Goal: Complete application form: Complete application form

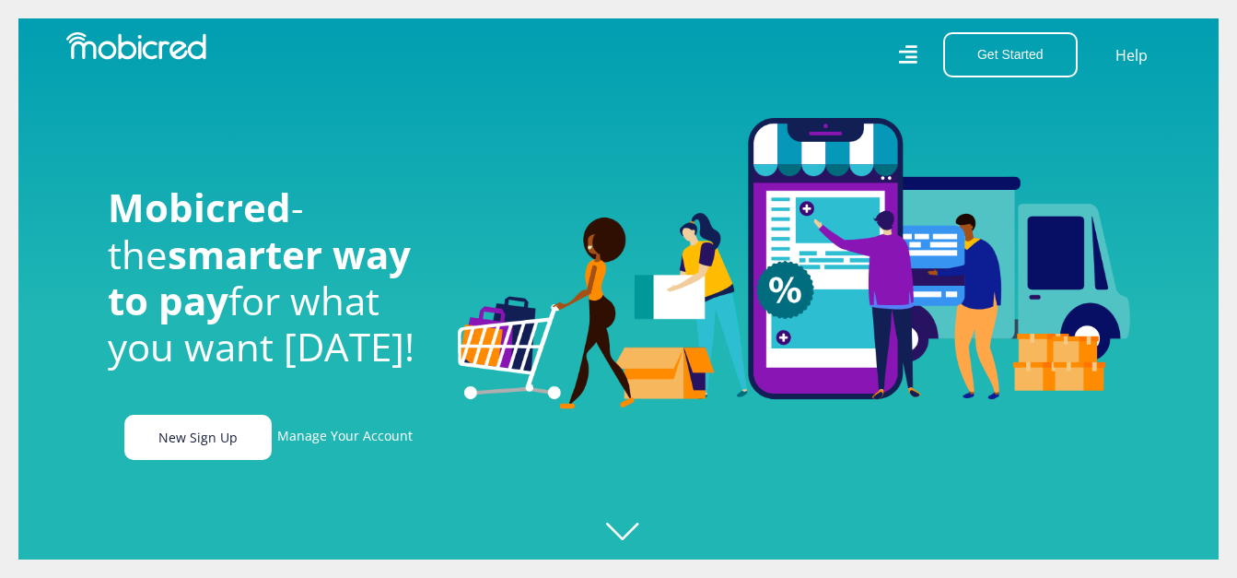
click at [227, 453] on link "New Sign Up" at bounding box center [197, 437] width 147 height 45
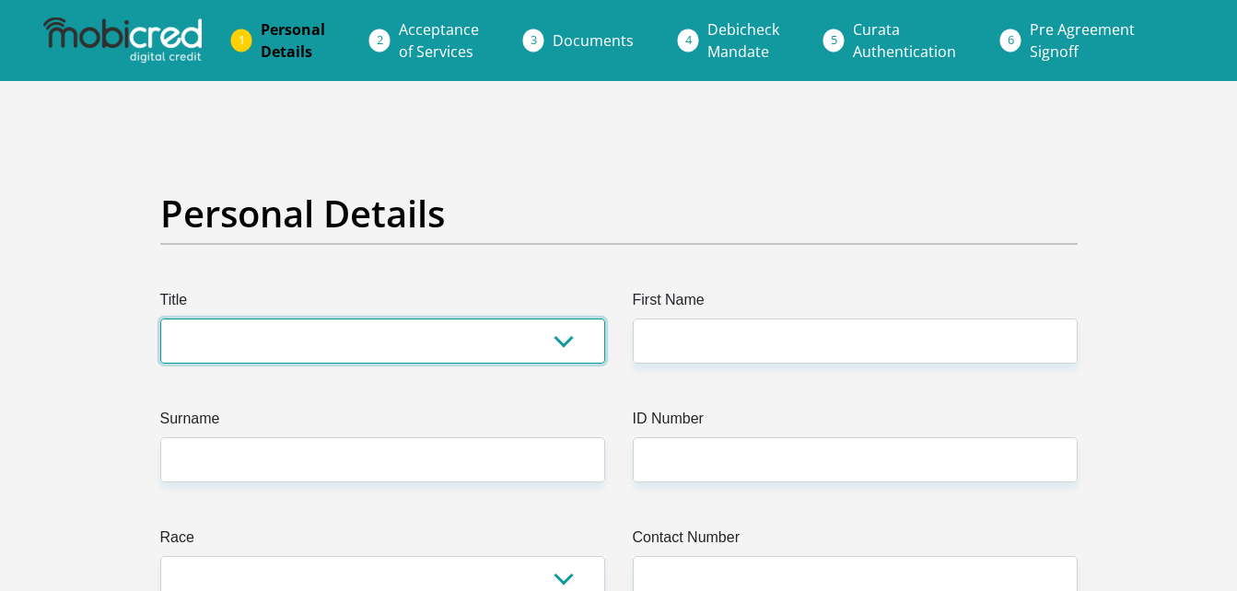
click at [249, 320] on select "Mr Ms Mrs Dr [PERSON_NAME]" at bounding box center [382, 341] width 445 height 45
select select "Ms"
click at [160, 319] on select "Mr Ms Mrs Dr [PERSON_NAME]" at bounding box center [382, 341] width 445 height 45
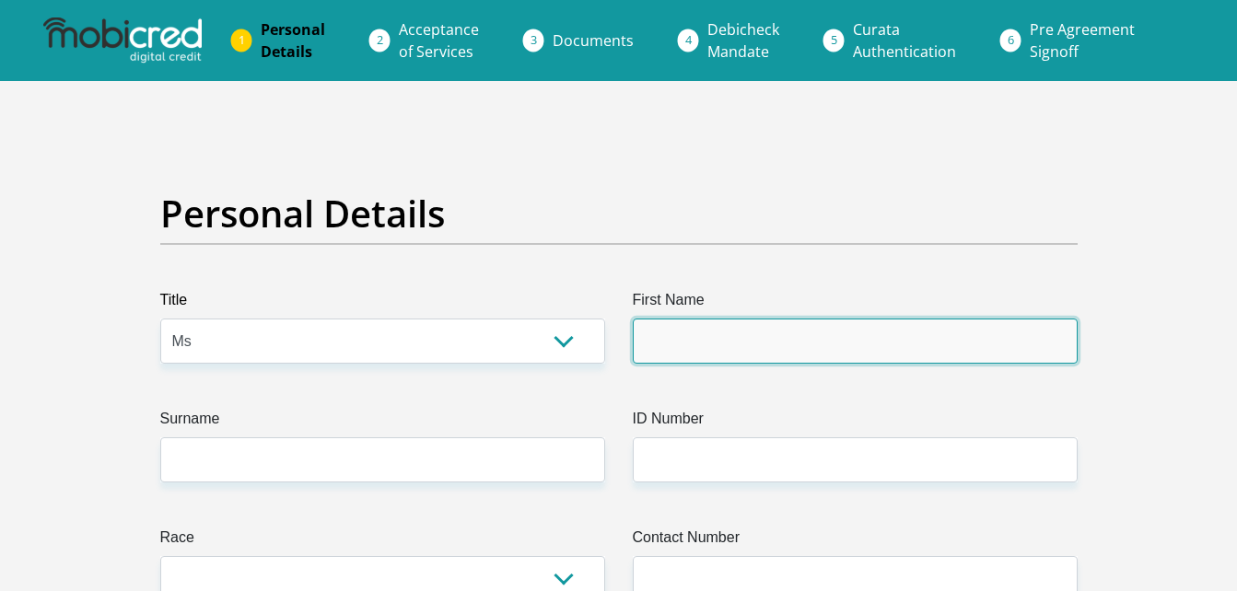
click at [689, 348] on input "First Name" at bounding box center [855, 341] width 445 height 45
type input "NalediNokukhanya"
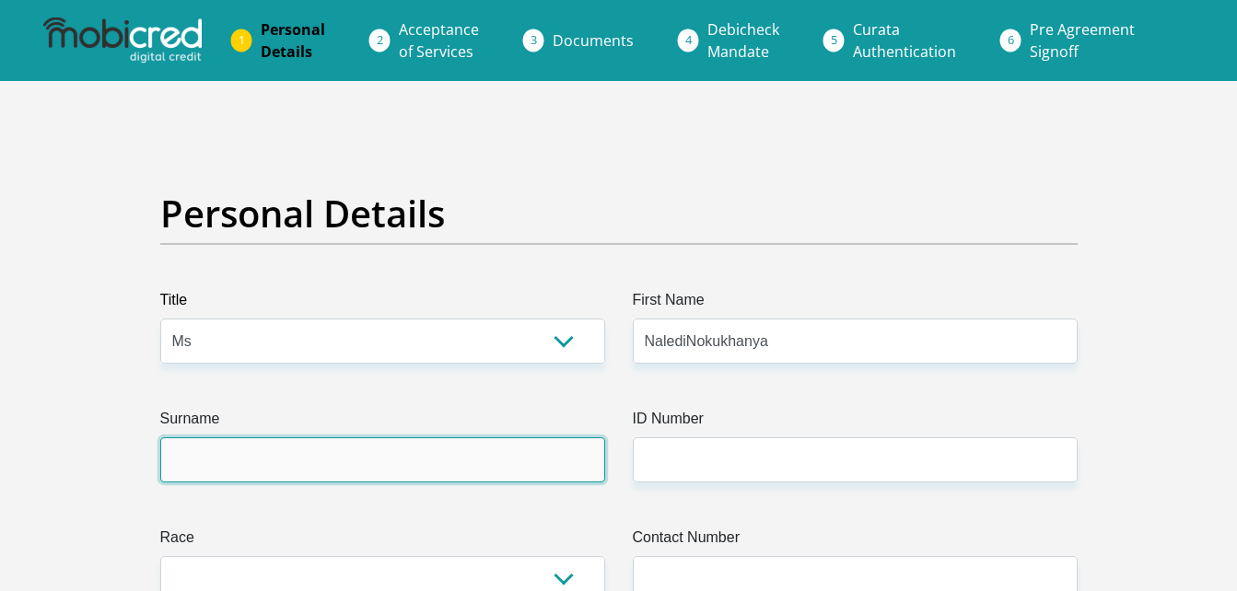
type input "Madlala"
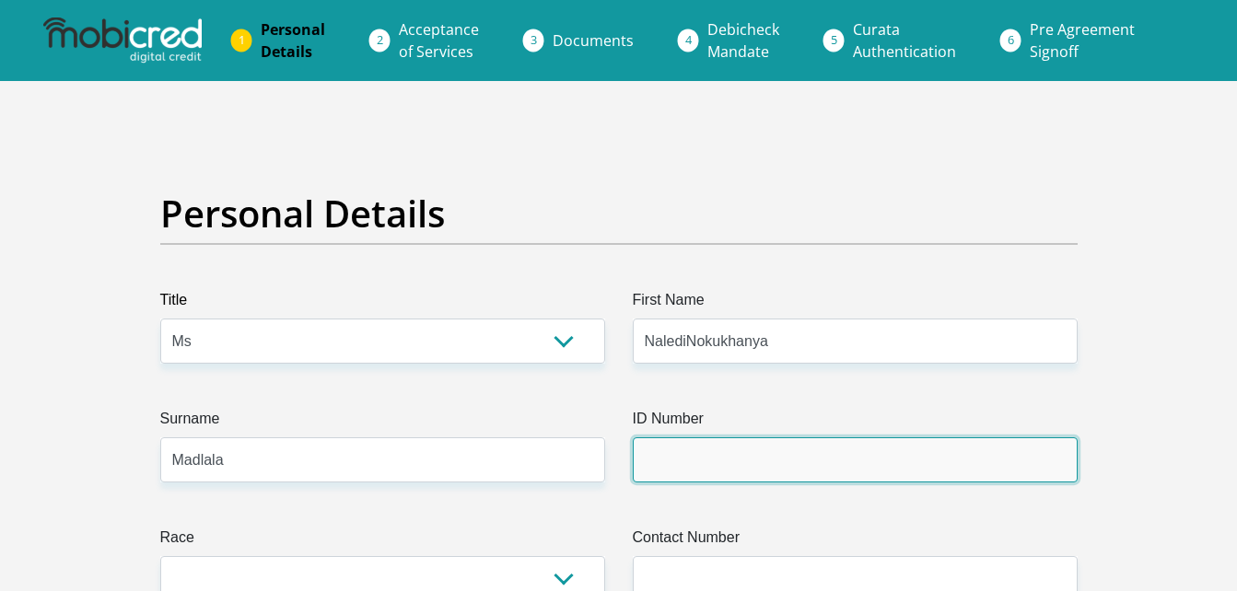
type input "9201070665083"
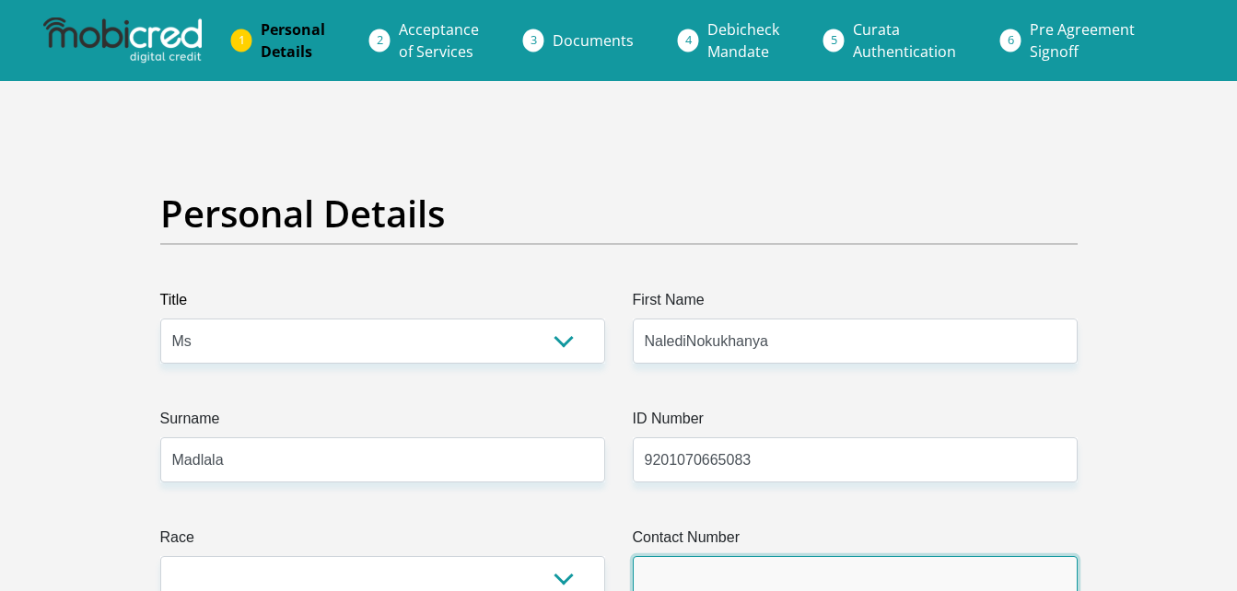
type input "0745164975"
select select "ZAF"
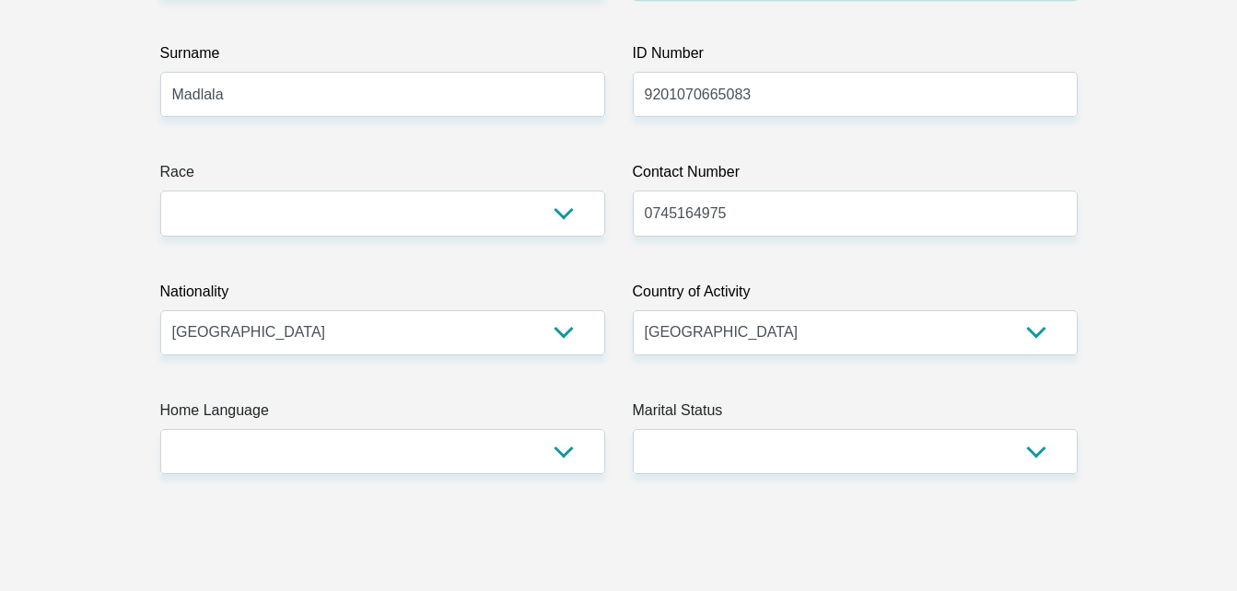
scroll to position [377, 0]
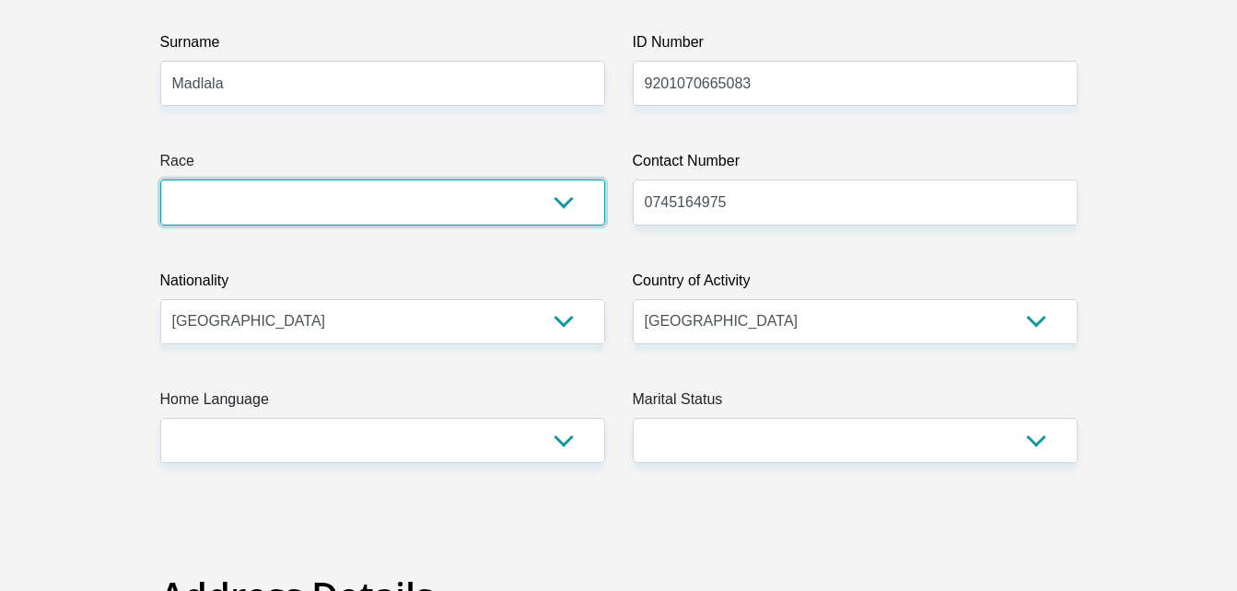
click at [542, 219] on select "Black Coloured Indian White Other" at bounding box center [382, 202] width 445 height 45
select select "1"
click at [160, 180] on select "Black Coloured Indian White Other" at bounding box center [382, 202] width 445 height 45
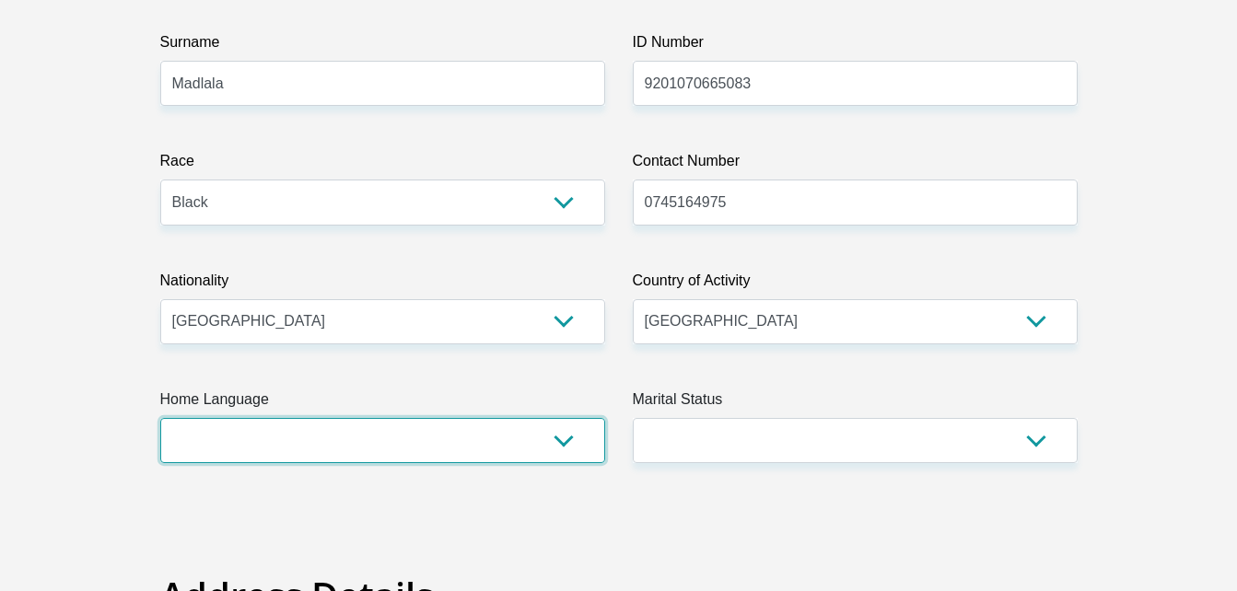
click at [566, 462] on select "Afrikaans English Sepedi South Ndebele Southern Sotho Swati Tsonga Tswana Venda…" at bounding box center [382, 440] width 445 height 45
select select "[DATE]"
click at [160, 418] on select "Afrikaans English Sepedi South Ndebele Southern Sotho Swati Tsonga Tswana Venda…" at bounding box center [382, 440] width 445 height 45
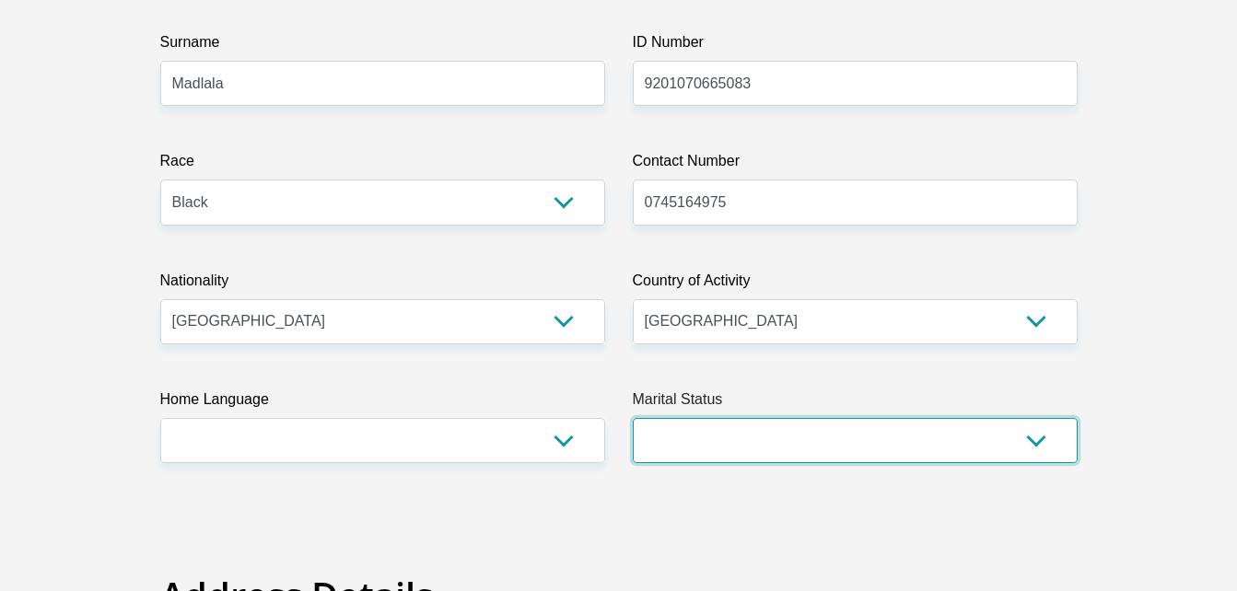
click at [729, 435] on select "Married ANC Single Divorced Widowed Married COP or Customary Law" at bounding box center [855, 440] width 445 height 45
select select "2"
click at [633, 418] on select "Married ANC Single Divorced Widowed Married COP or Customary Law" at bounding box center [855, 440] width 445 height 45
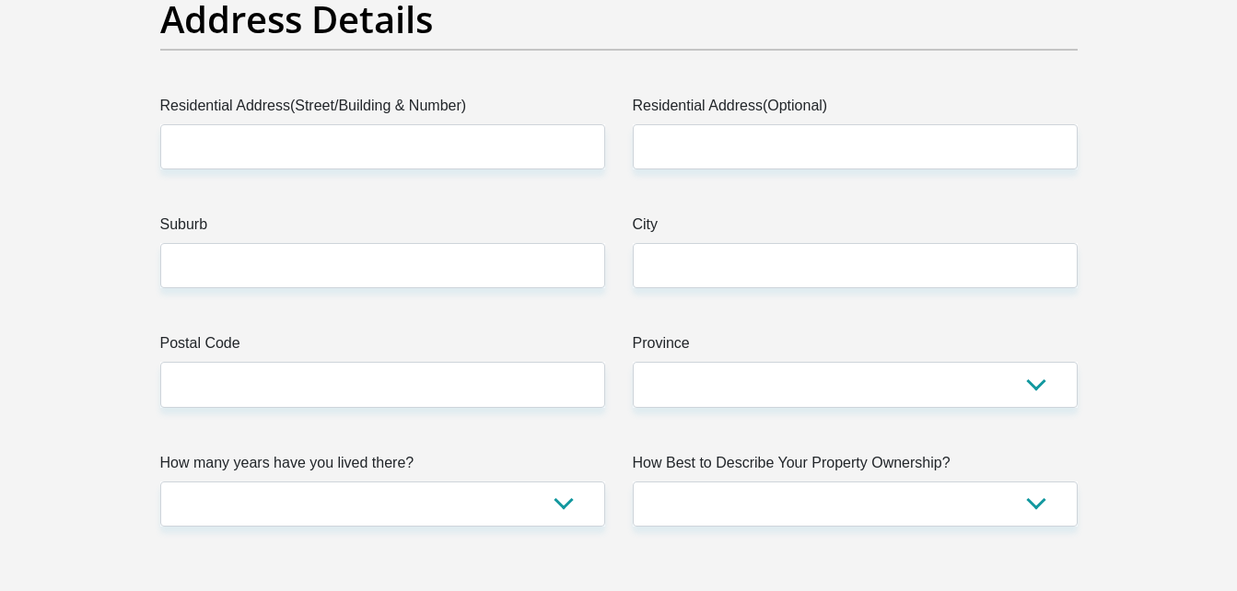
scroll to position [965, 0]
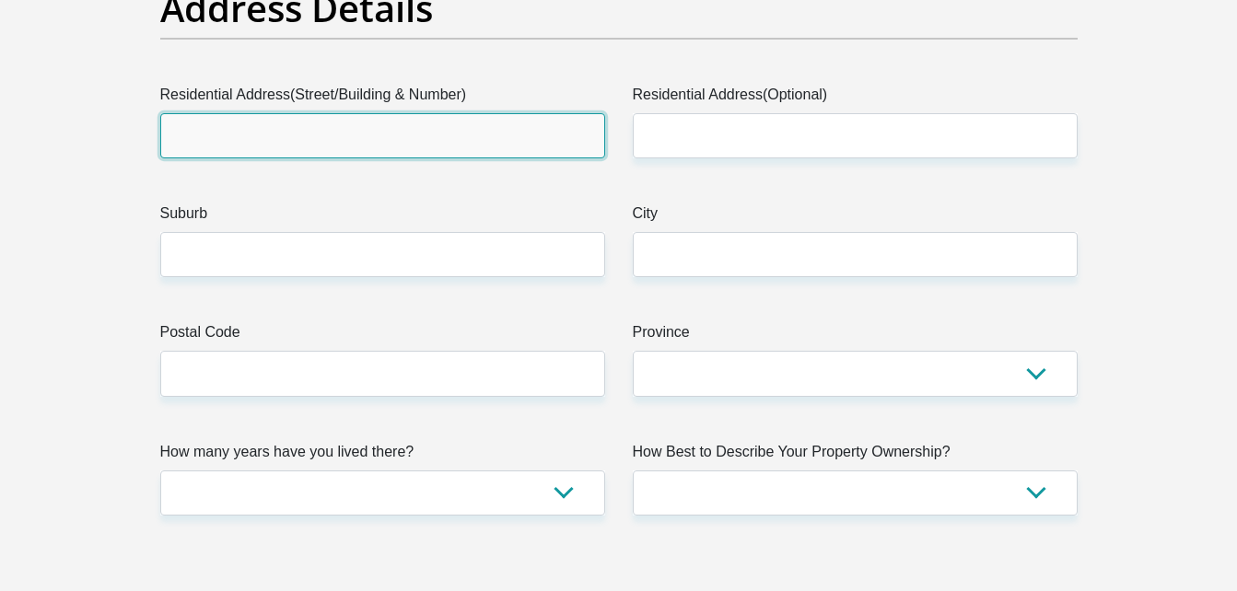
click at [449, 136] on input "Residential Address(Street/Building & Number)" at bounding box center [382, 135] width 445 height 45
type input "[STREET_ADDRESS]"
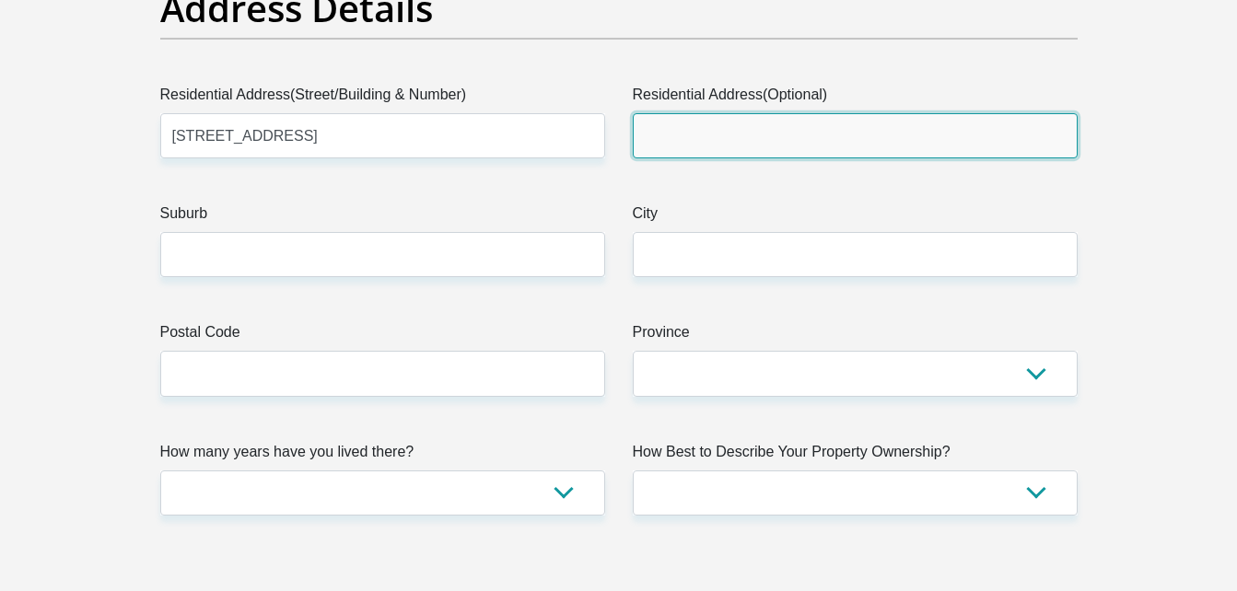
type input "Plooysvillie"
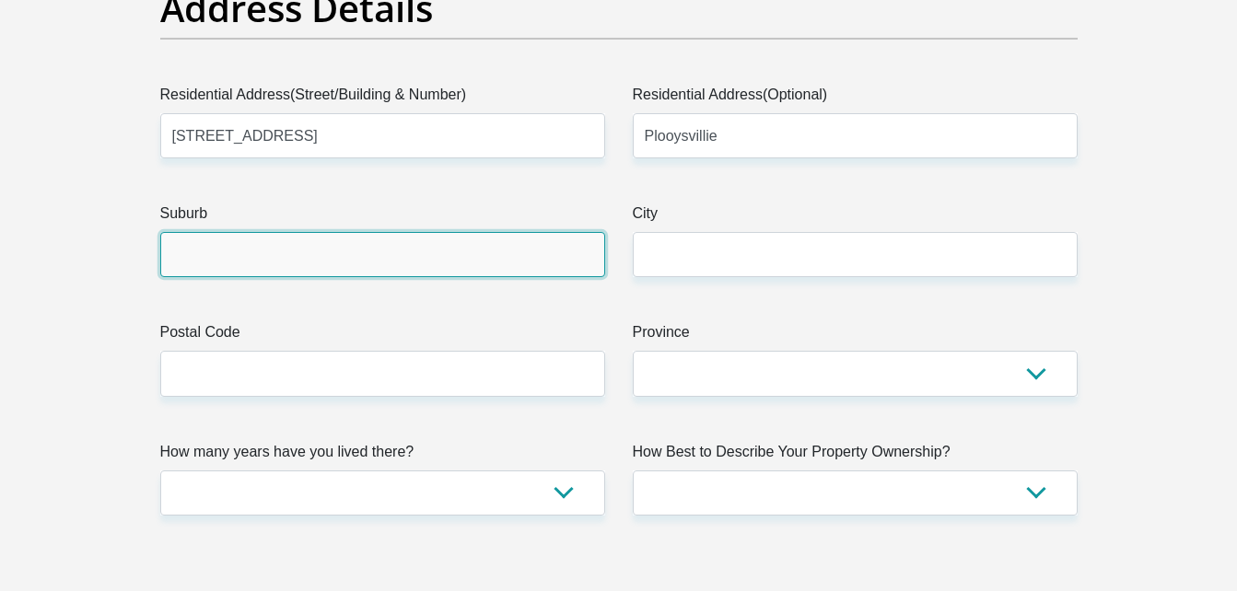
type input "Midrand"
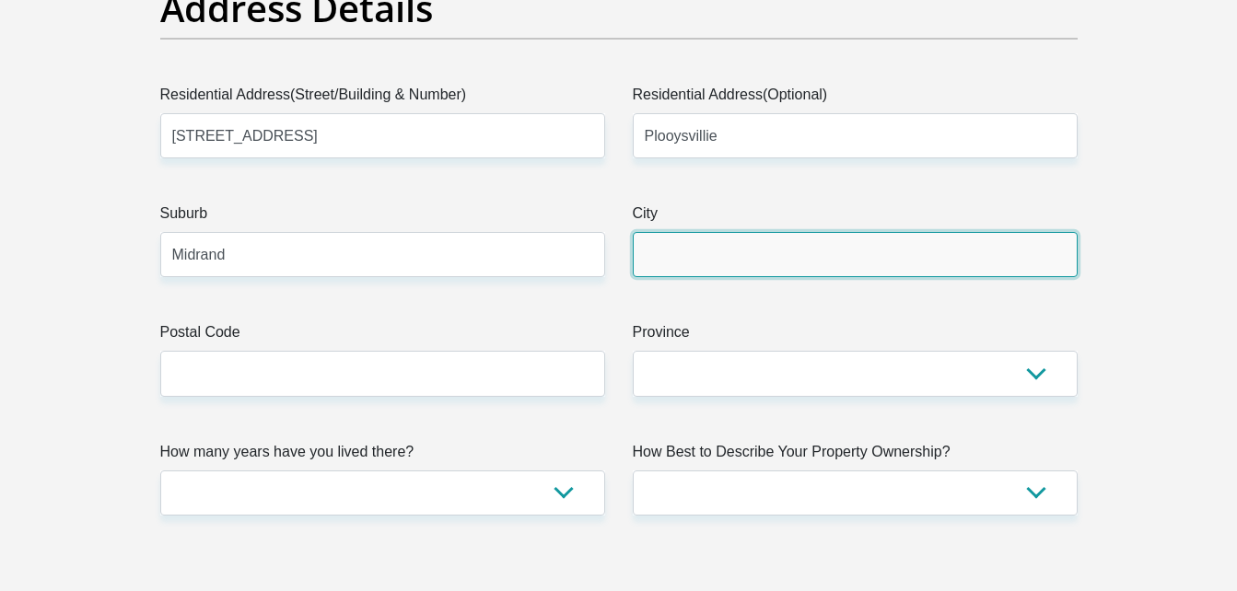
type input "Midrand"
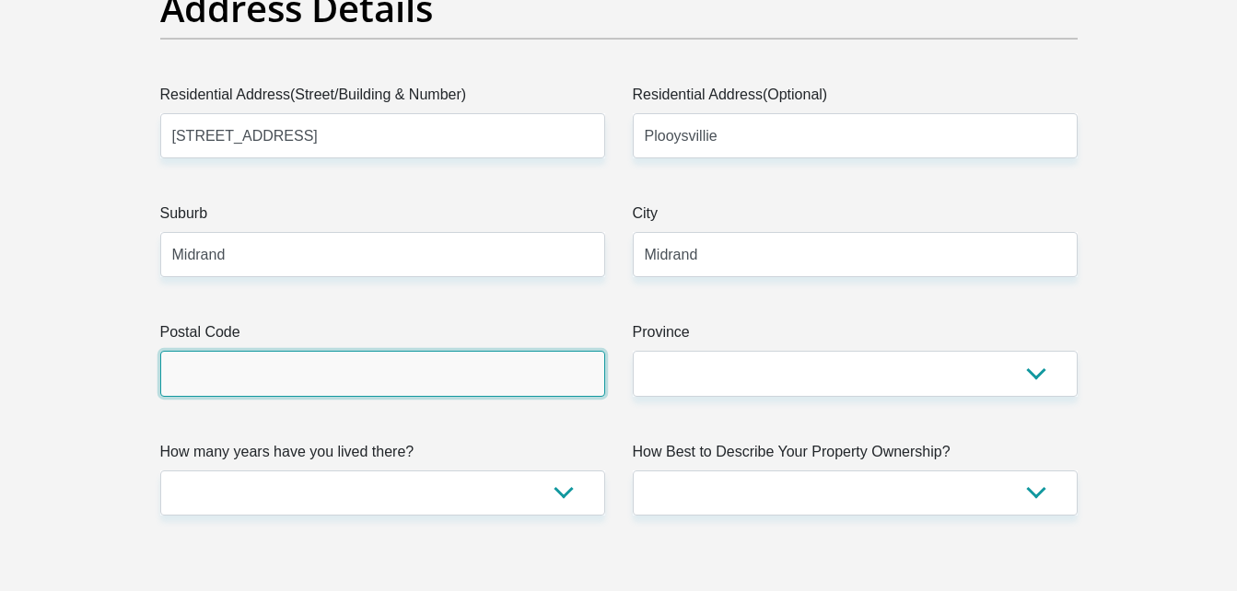
type input "1686"
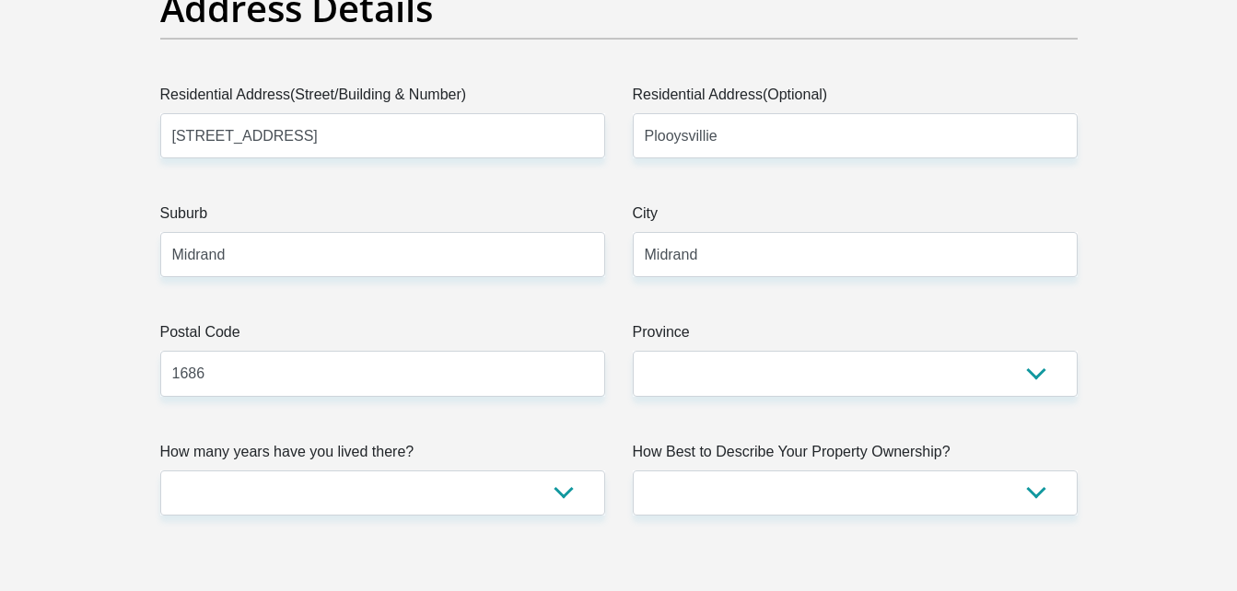
type input "[EMAIL_ADDRESS][DOMAIN_NAME]"
type input "21686"
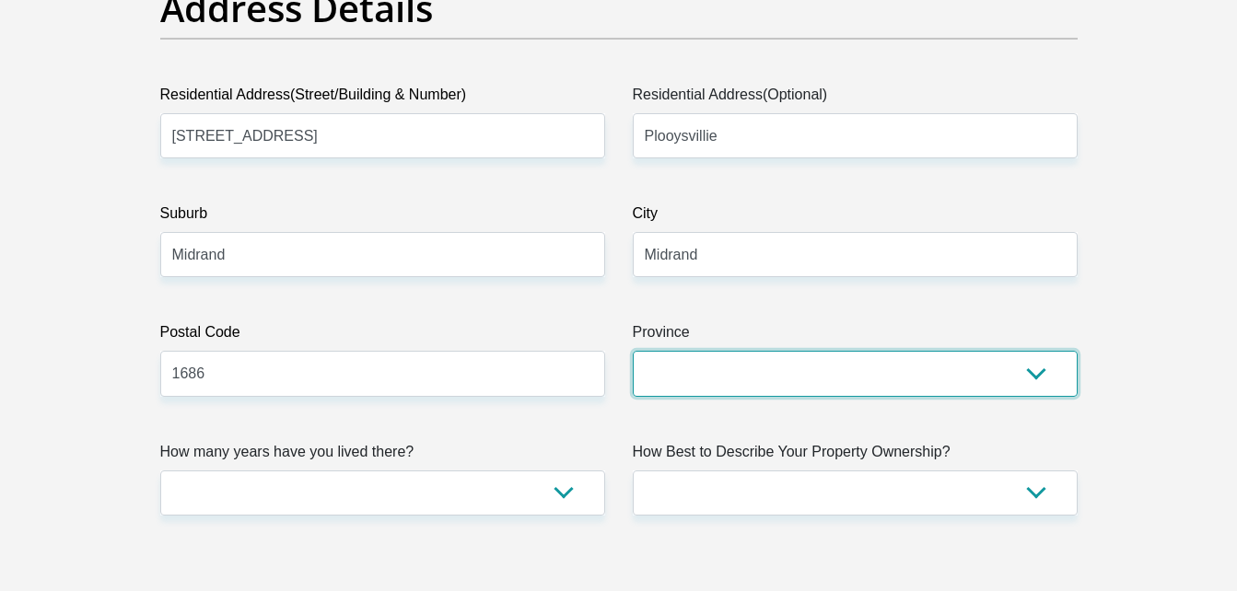
click at [816, 385] on select "Eastern Cape Free State [GEOGRAPHIC_DATA] [GEOGRAPHIC_DATA][DATE] [GEOGRAPHIC_D…" at bounding box center [855, 373] width 445 height 45
select select "Gauteng"
click at [633, 351] on select "Eastern Cape Free State [GEOGRAPHIC_DATA] [GEOGRAPHIC_DATA][DATE] [GEOGRAPHIC_D…" at bounding box center [855, 373] width 445 height 45
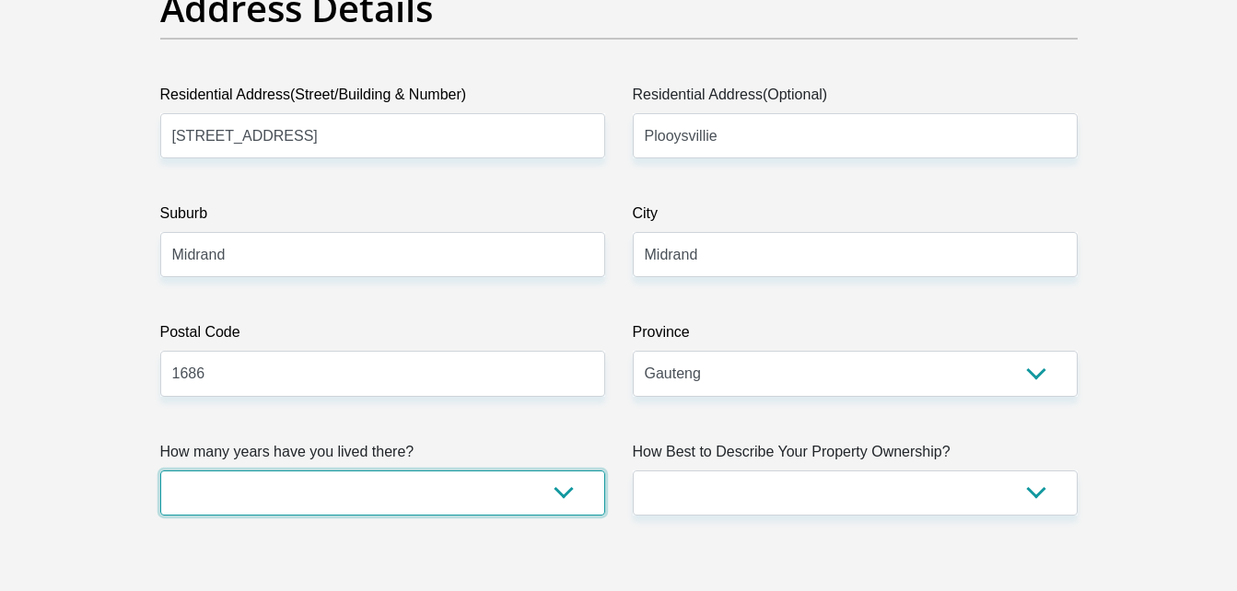
click at [553, 496] on select "less than 1 year 1-3 years 3-5 years 5+ years" at bounding box center [382, 493] width 445 height 45
select select "2"
click at [160, 471] on select "less than 1 year 1-3 years 3-5 years 5+ years" at bounding box center [382, 493] width 445 height 45
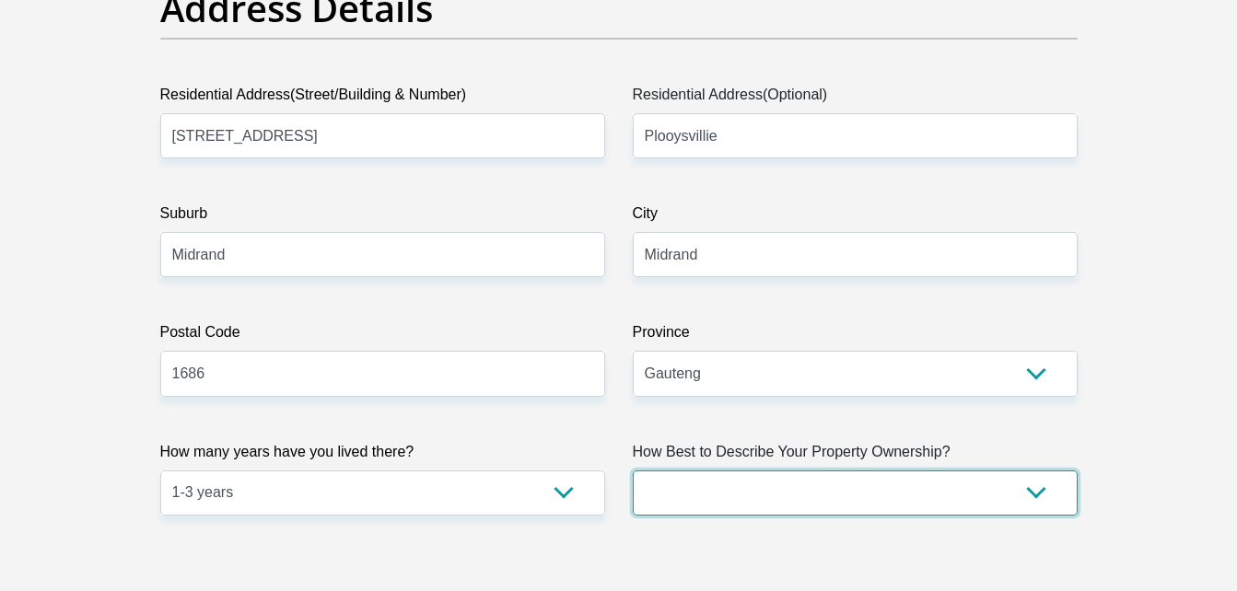
click at [709, 495] on select "Owned Rented Family Owned Company Dwelling" at bounding box center [855, 493] width 445 height 45
select select "Rented"
click at [633, 471] on select "Owned Rented Family Owned Company Dwelling" at bounding box center [855, 493] width 445 height 45
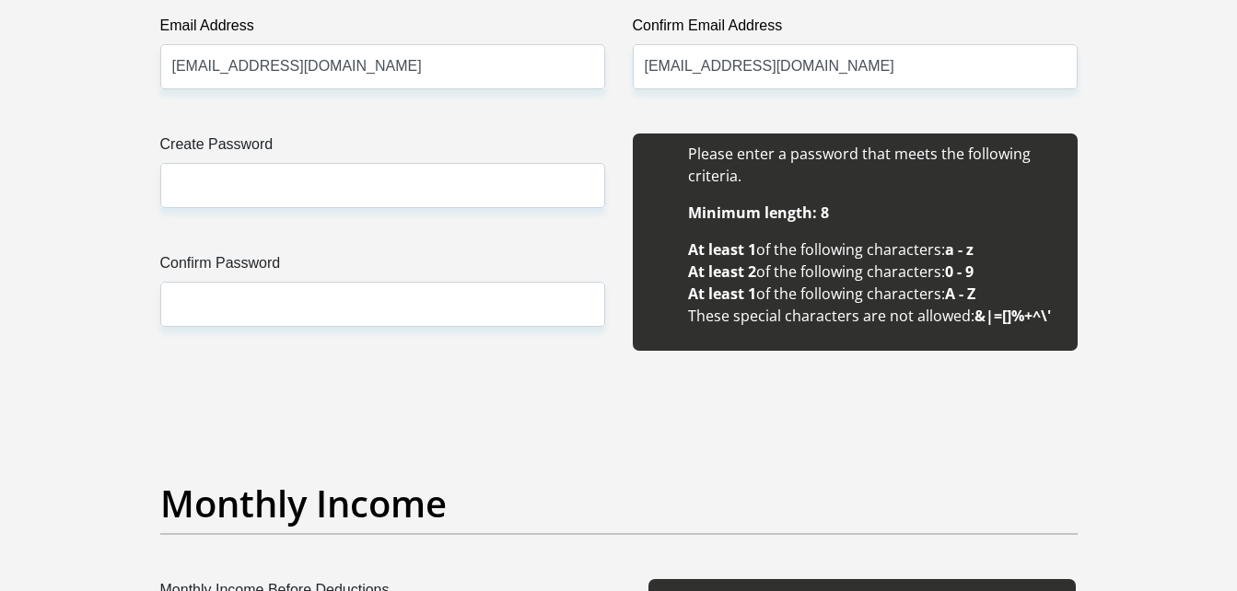
scroll to position [1751, 0]
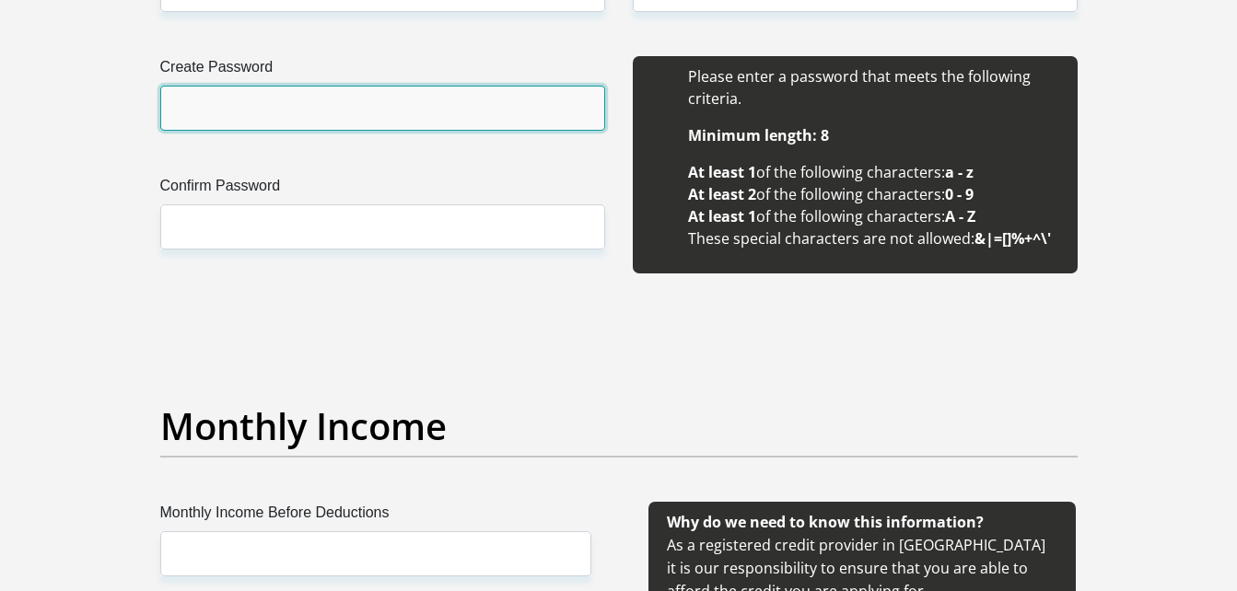
click at [334, 120] on input "Create Password" at bounding box center [382, 108] width 445 height 45
type input "Nkanyezi@568M"
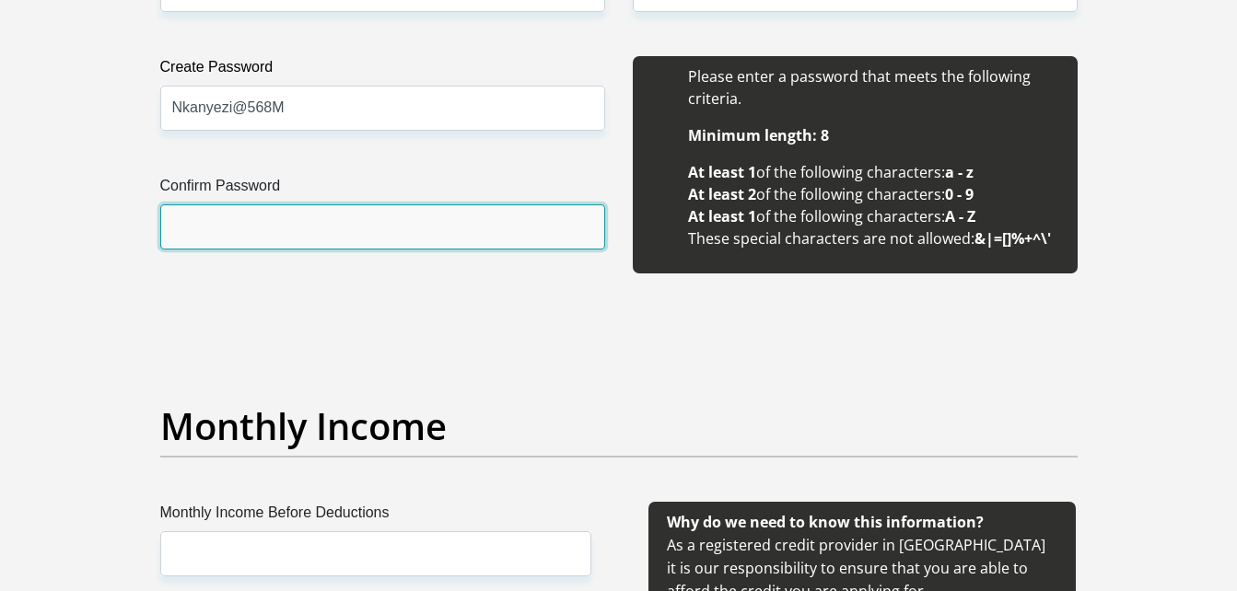
click at [279, 246] on input "Confirm Password" at bounding box center [382, 227] width 445 height 45
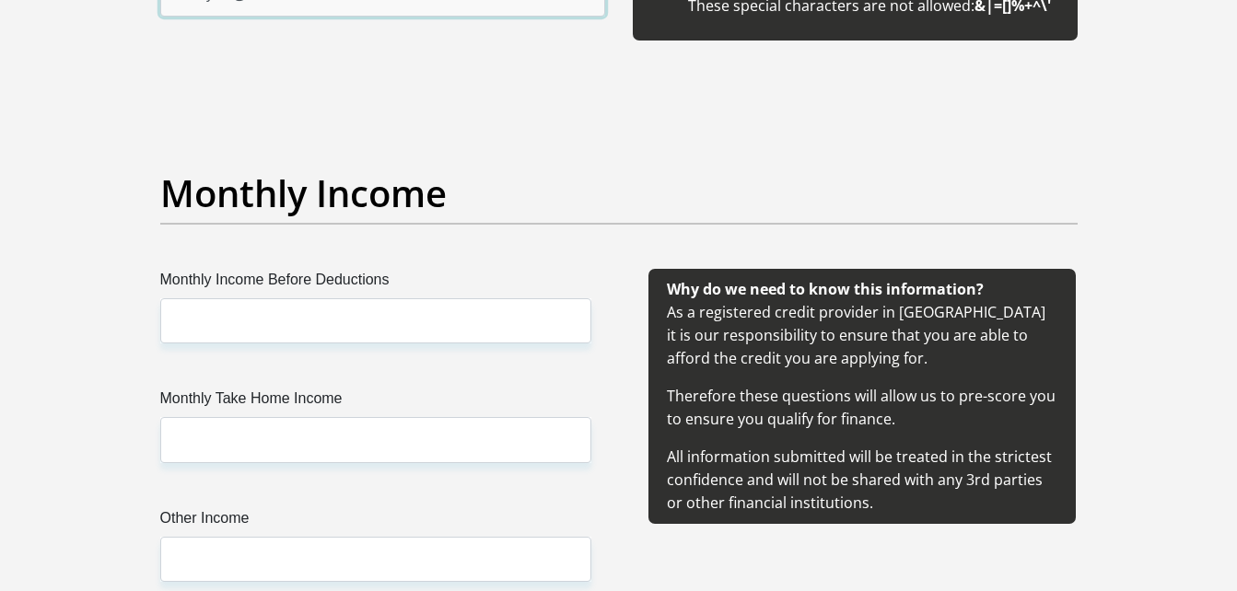
scroll to position [2007, 0]
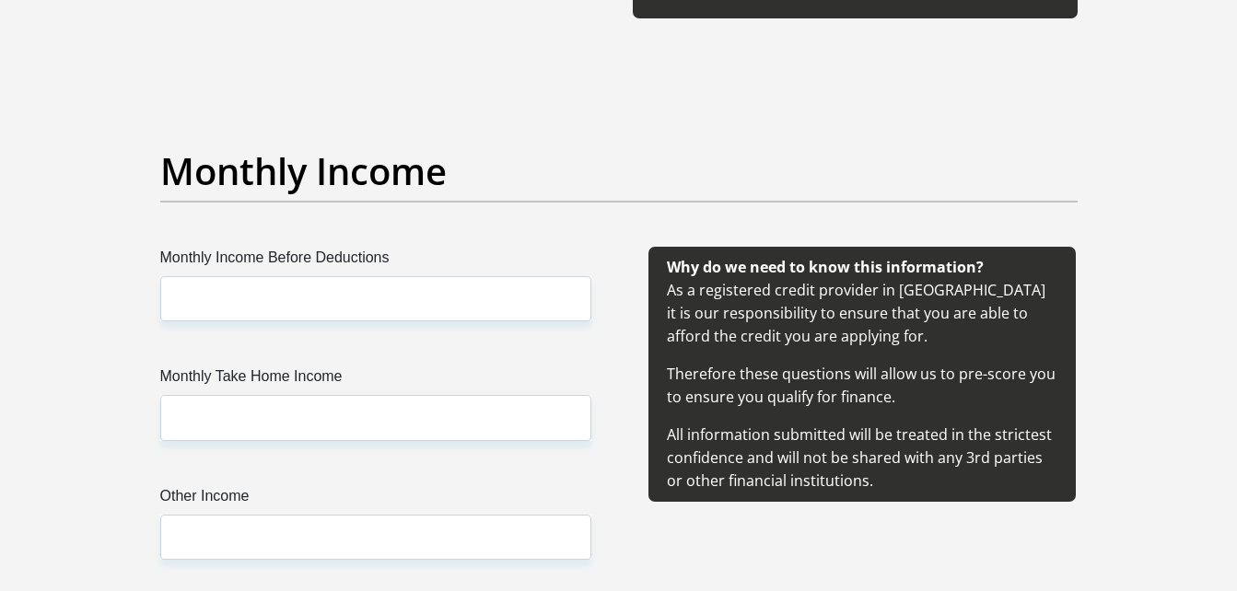
type input "Nkanyezi@568M"
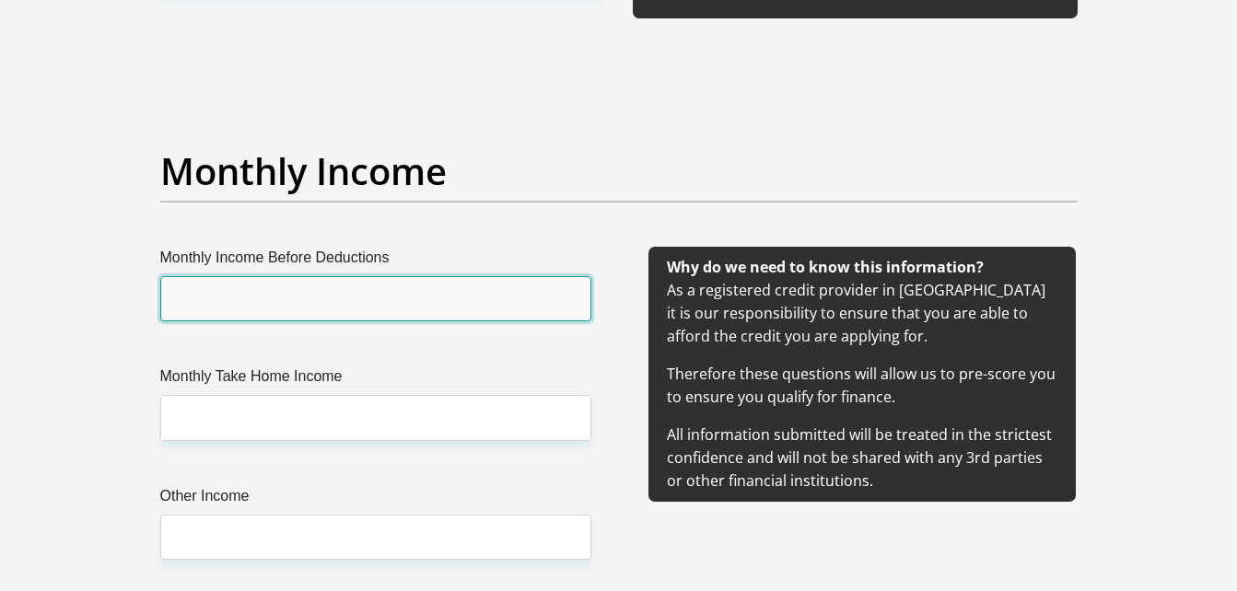
click at [289, 299] on input "Monthly Income Before Deductions" at bounding box center [375, 298] width 431 height 45
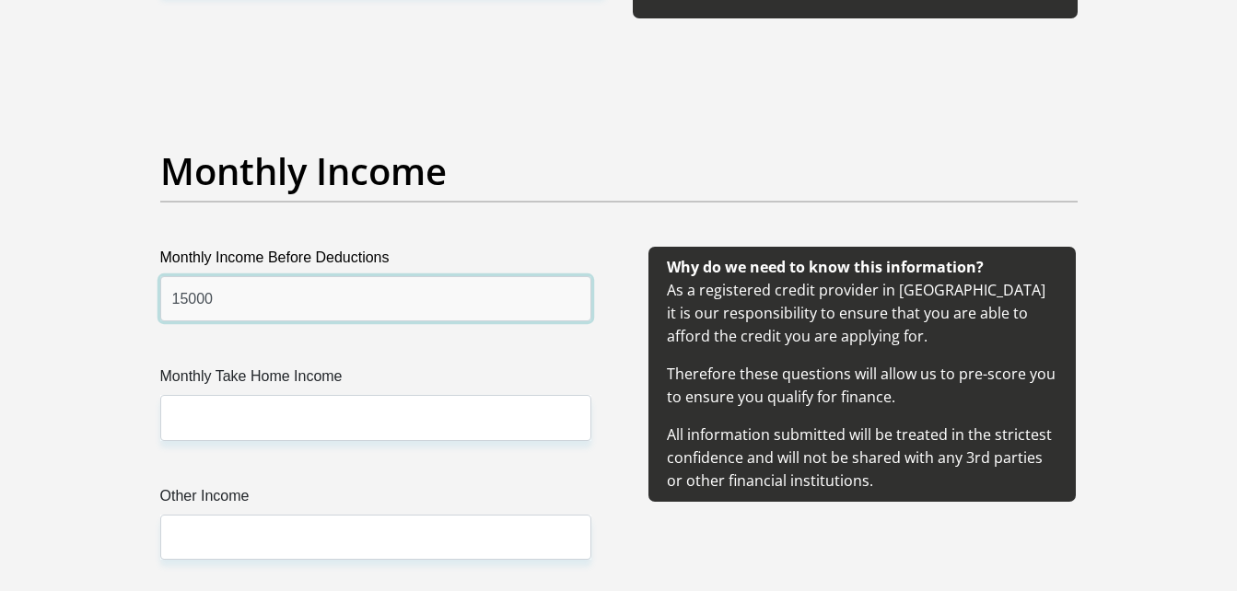
type input "15000"
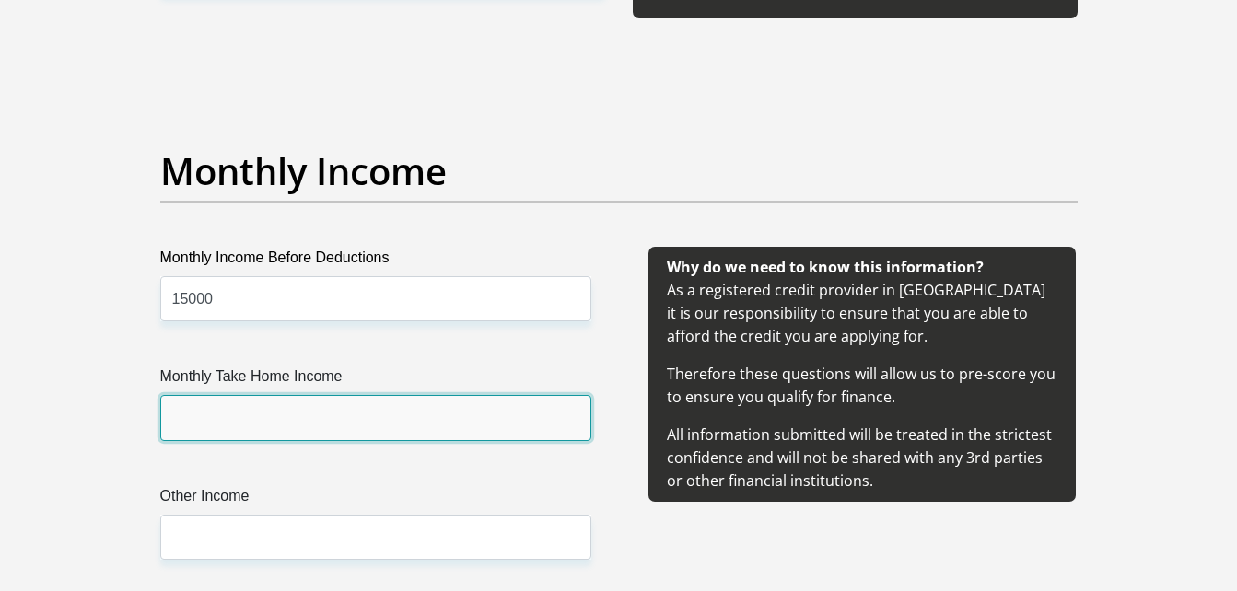
click at [304, 424] on input "Monthly Take Home Income" at bounding box center [375, 417] width 431 height 45
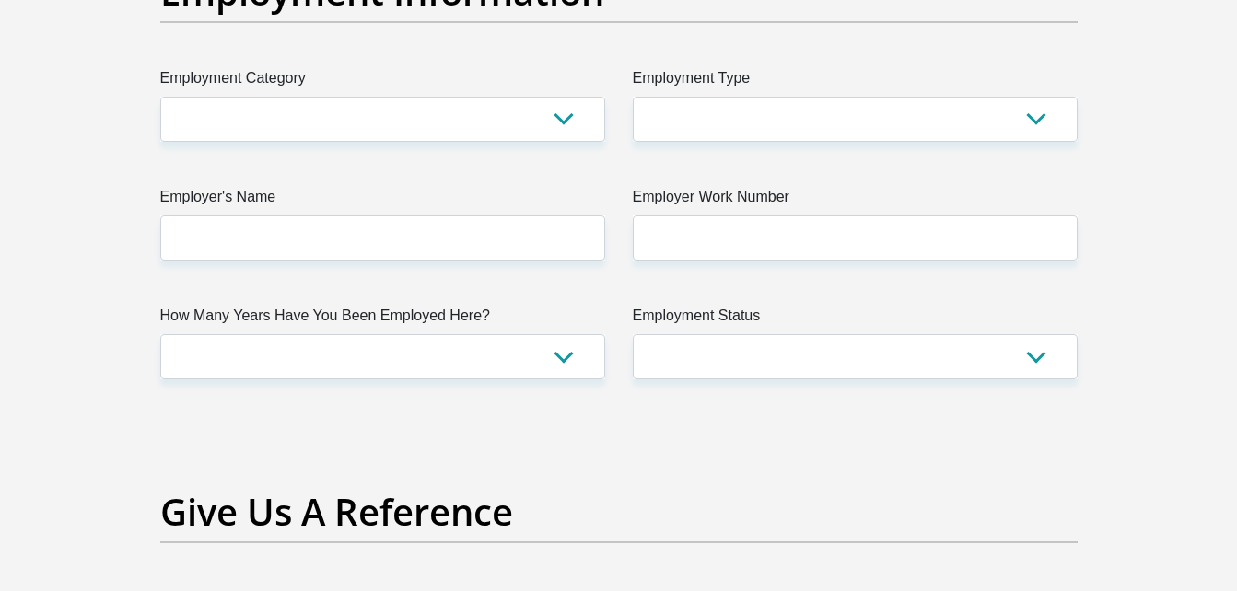
scroll to position [3303, 0]
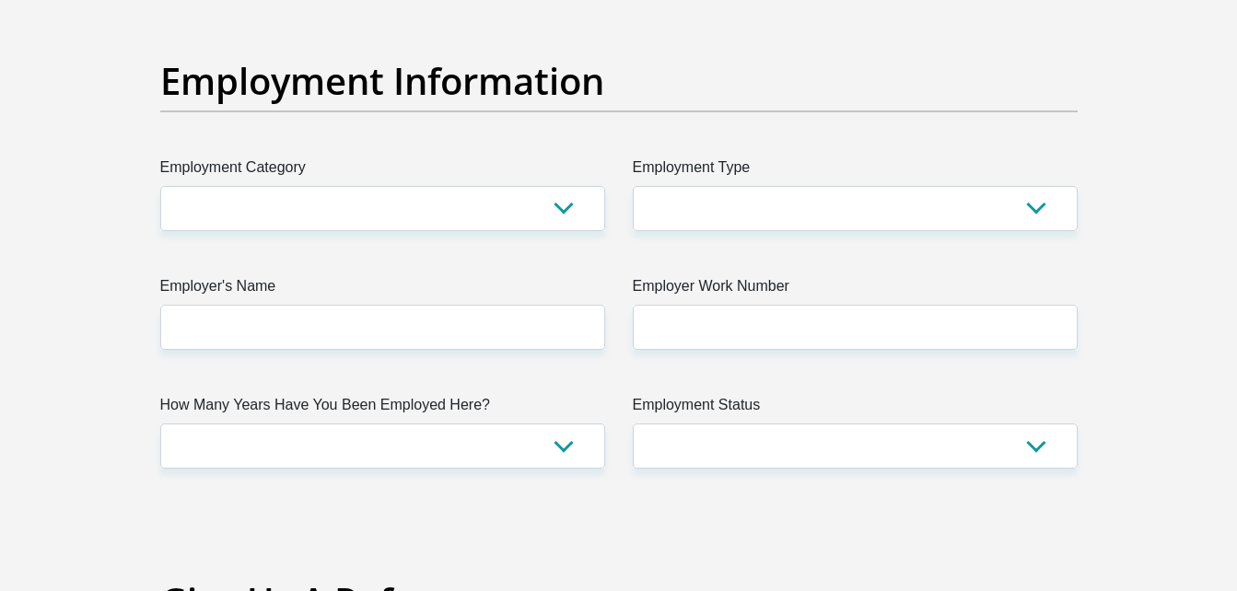
type input "12"
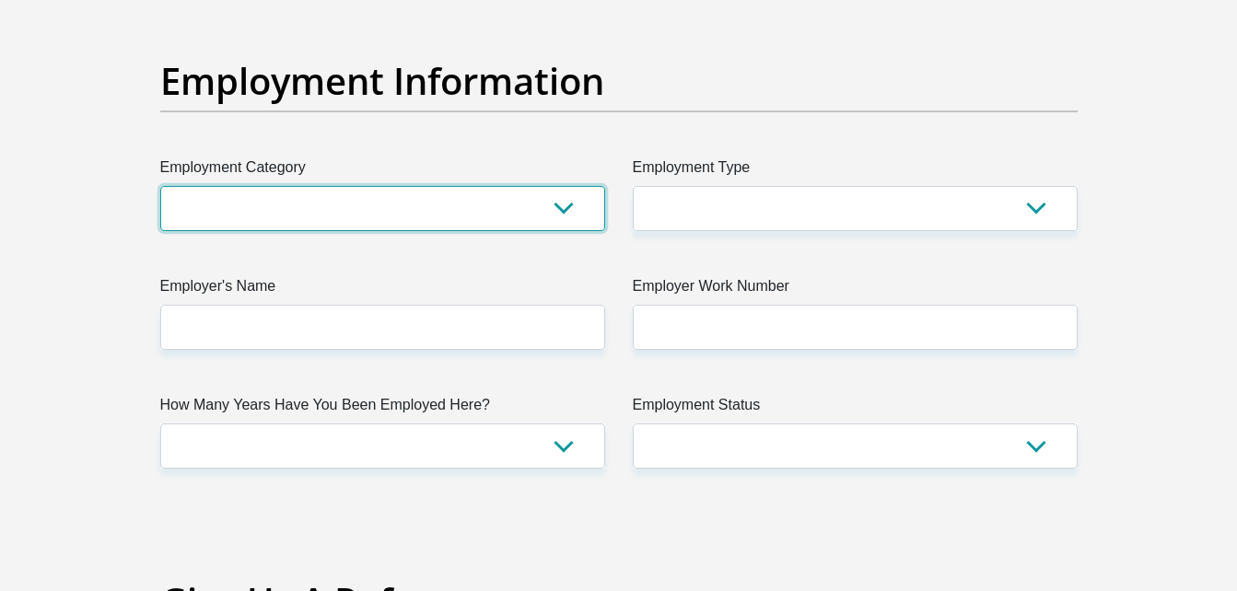
click at [544, 216] on select "AGRICULTURE ALCOHOL & TOBACCO CONSTRUCTION MATERIALS METALLURGY EQUIPMENT FOR R…" at bounding box center [382, 208] width 445 height 45
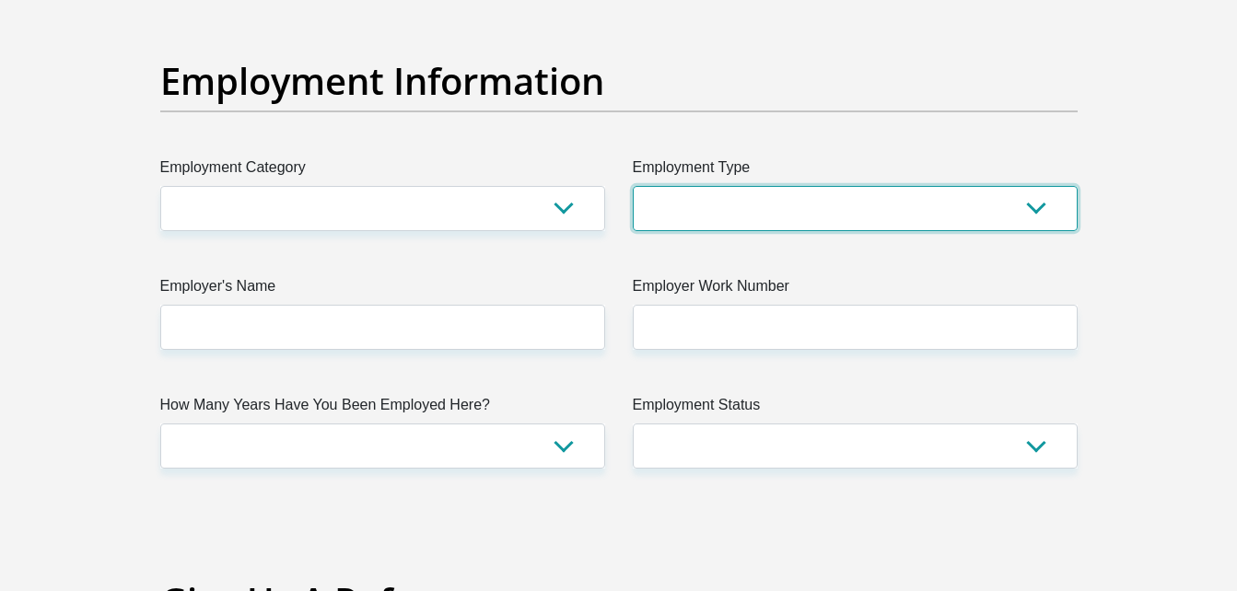
click at [785, 217] on select "College/Lecturer Craft Seller Creative Driver Executive Farmer Forces - Non Com…" at bounding box center [855, 208] width 445 height 45
select select "Self-Employed"
click at [633, 186] on select "College/Lecturer Craft Seller Creative Driver Executive Farmer Forces - Non Com…" at bounding box center [855, 208] width 445 height 45
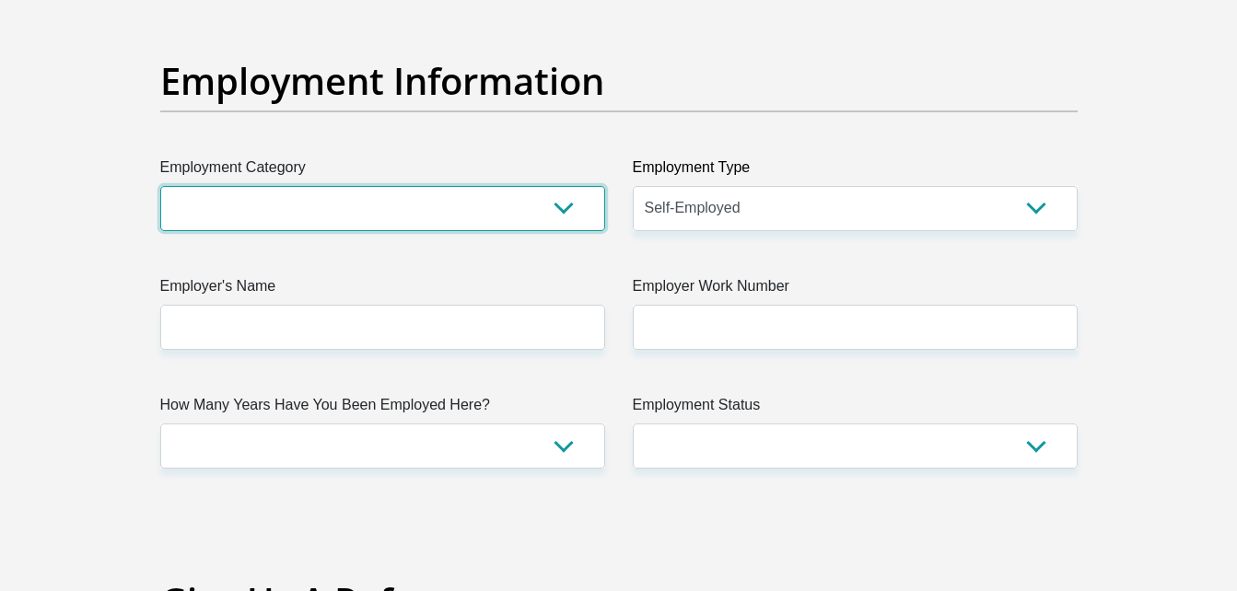
click at [554, 217] on select "AGRICULTURE ALCOHOL & TOBACCO CONSTRUCTION MATERIALS METALLURGY EQUIPMENT FOR R…" at bounding box center [382, 208] width 445 height 45
